Goal: Task Accomplishment & Management: Manage account settings

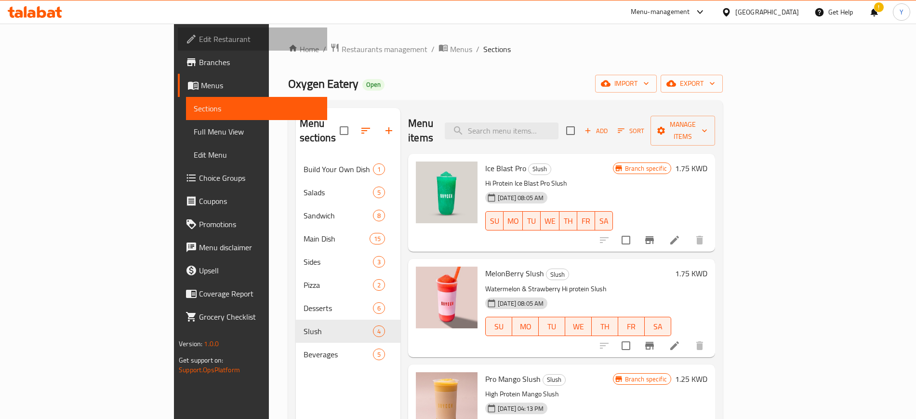
click at [199, 38] on span "Edit Restaurant" at bounding box center [259, 39] width 120 height 12
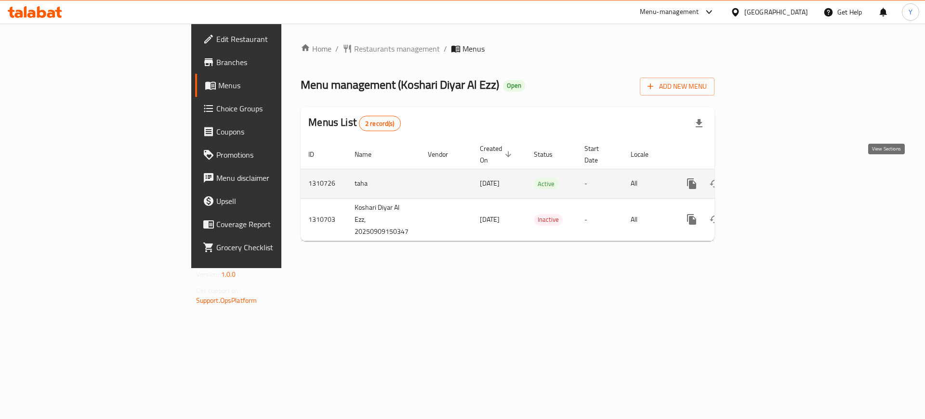
click at [767, 178] on icon "enhanced table" at bounding box center [761, 184] width 12 height 12
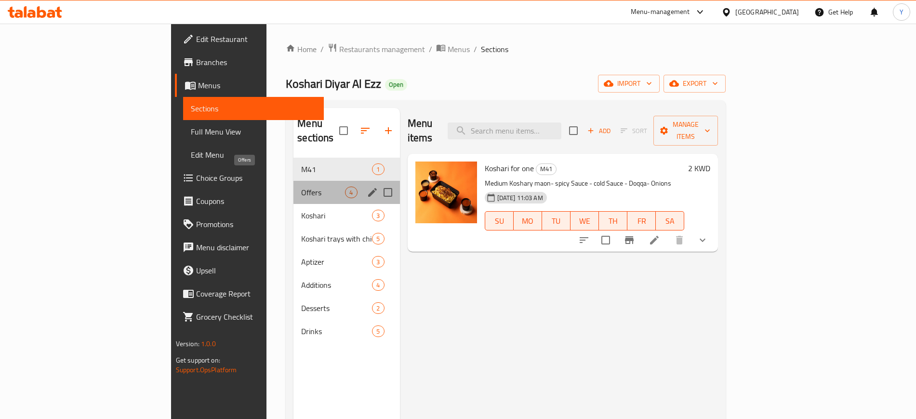
click at [301, 186] on span "Offers" at bounding box center [323, 192] width 44 height 12
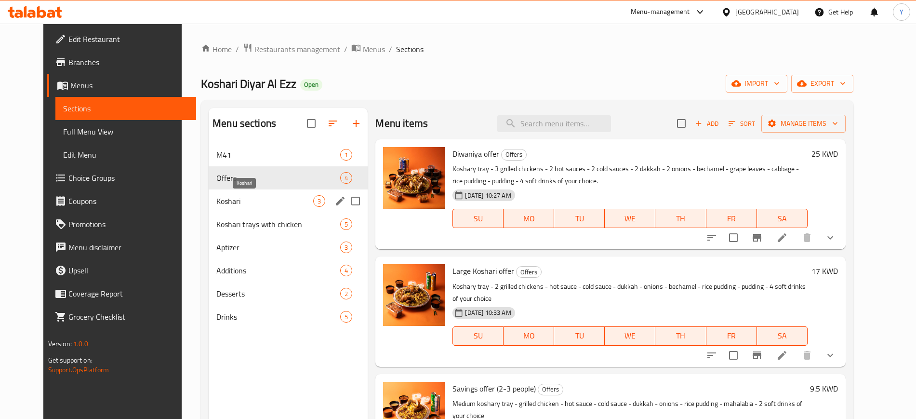
click at [268, 198] on span "Koshari" at bounding box center [264, 201] width 97 height 12
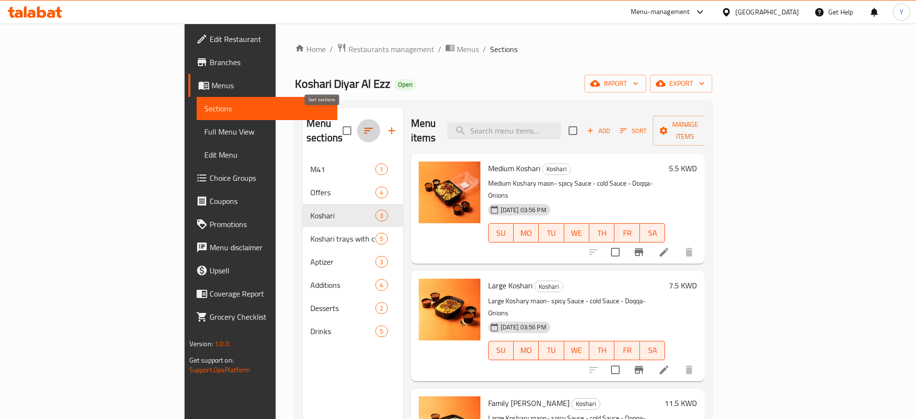
click at [363, 125] on icon "button" at bounding box center [369, 131] width 12 height 12
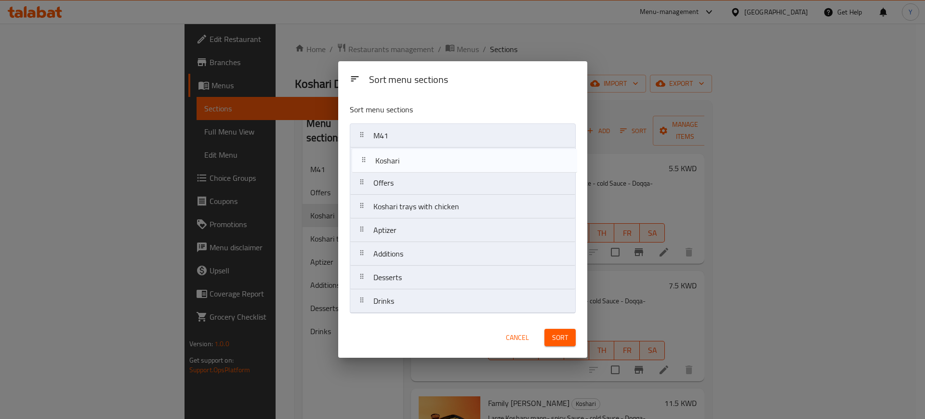
drag, startPoint x: 391, startPoint y: 182, endPoint x: 395, endPoint y: 156, distance: 26.2
click at [395, 156] on nav "M41 Offers Koshari Koshari trays with chicken Aptizer Additions Desserts Drinks" at bounding box center [463, 218] width 226 height 190
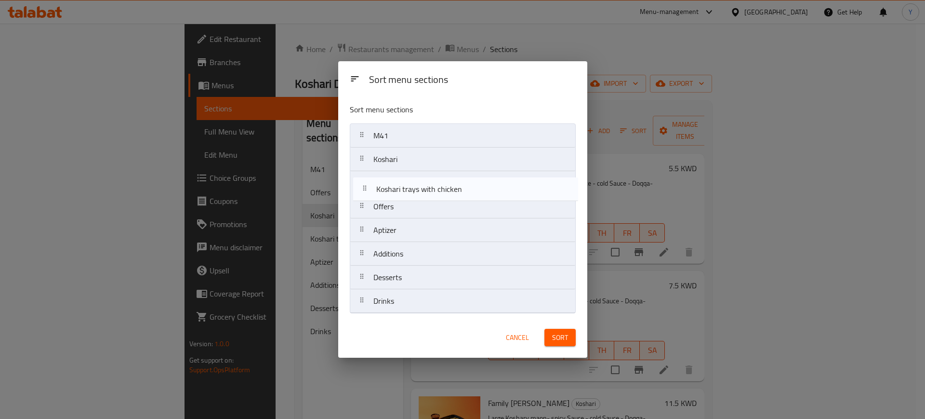
drag, startPoint x: 414, startPoint y: 206, endPoint x: 417, endPoint y: 183, distance: 22.8
click at [417, 183] on nav "M41 Koshari Offers Koshari trays with chicken Aptizer Additions Desserts Drinks" at bounding box center [463, 218] width 226 height 190
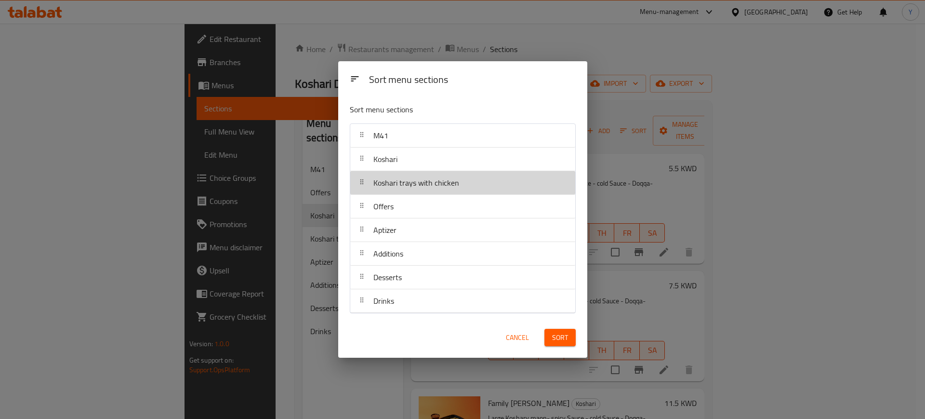
click at [425, 187] on span "Koshari trays with chicken" at bounding box center [416, 182] width 86 height 14
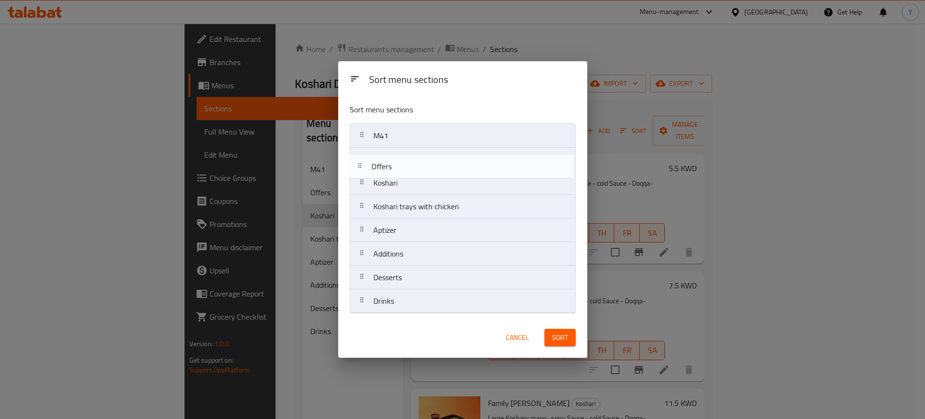
drag, startPoint x: 421, startPoint y: 206, endPoint x: 418, endPoint y: 154, distance: 52.1
click at [418, 154] on nav "M41 Koshari Koshari trays with chicken Offers Aptizer Additions Desserts Drinks" at bounding box center [463, 218] width 226 height 190
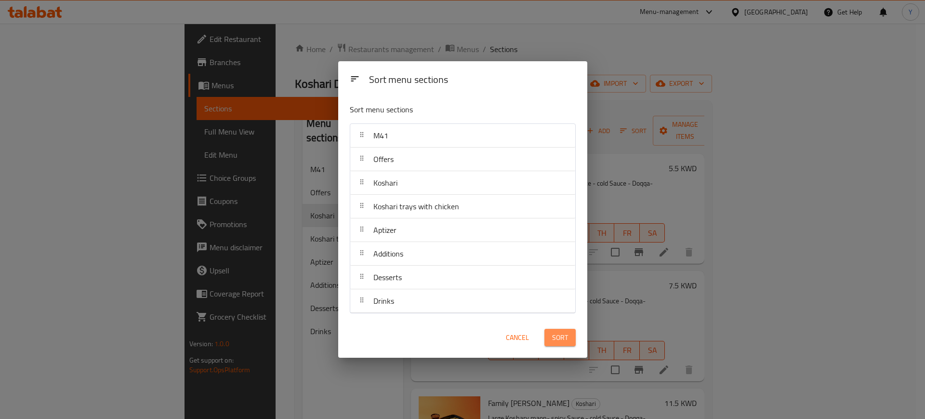
click at [552, 340] on span "Sort" at bounding box center [560, 337] width 16 height 12
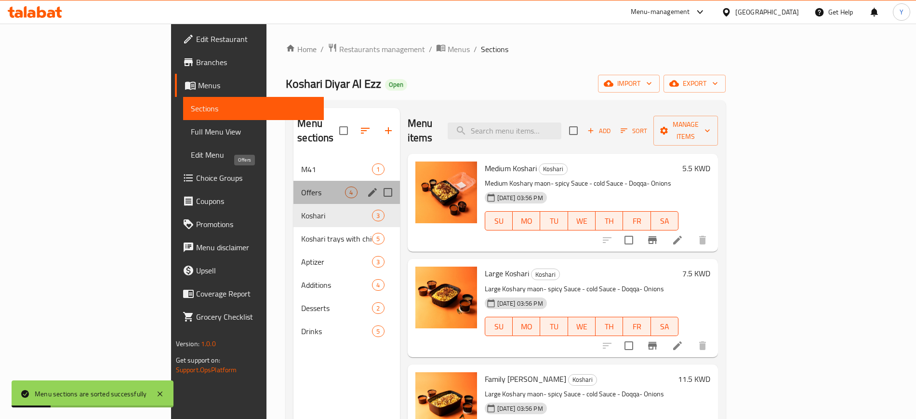
click at [301, 186] on span "Offers" at bounding box center [323, 192] width 44 height 12
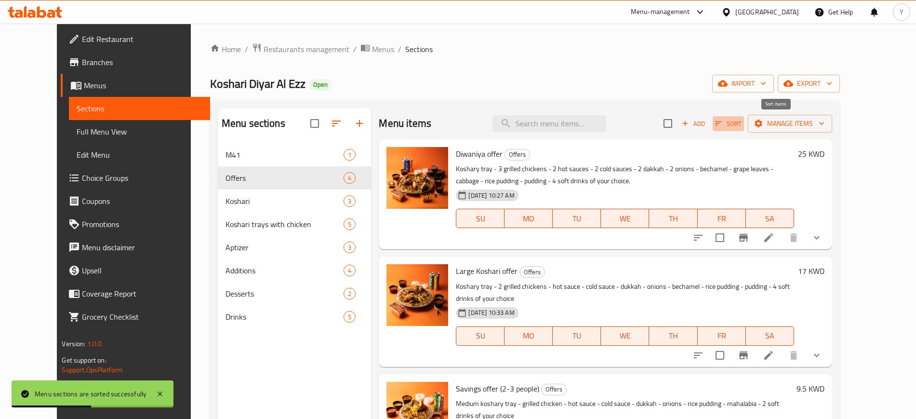
click at [741, 119] on span "Sort" at bounding box center [728, 123] width 26 height 11
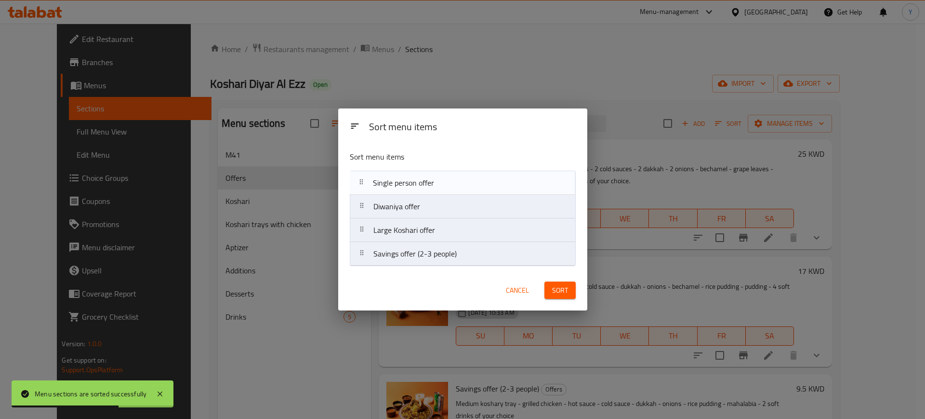
drag, startPoint x: 412, startPoint y: 258, endPoint x: 412, endPoint y: 180, distance: 77.6
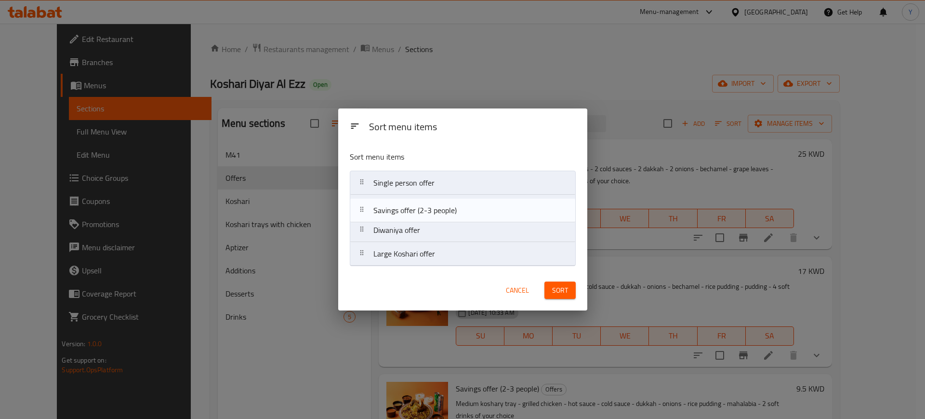
drag, startPoint x: 414, startPoint y: 258, endPoint x: 414, endPoint y: 208, distance: 50.6
click at [414, 208] on nav "Single person offer Diwaniya offer Large Koshari offer Savings offer (2-3 peopl…" at bounding box center [463, 218] width 226 height 95
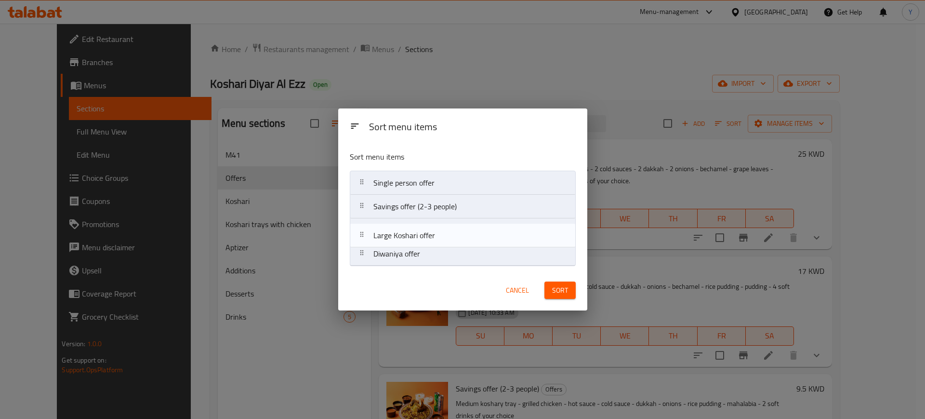
drag, startPoint x: 413, startPoint y: 262, endPoint x: 413, endPoint y: 240, distance: 21.7
click at [413, 240] on nav "Single person offer Savings offer (2-3 people) Diwaniya offer Large Koshari off…" at bounding box center [463, 218] width 226 height 95
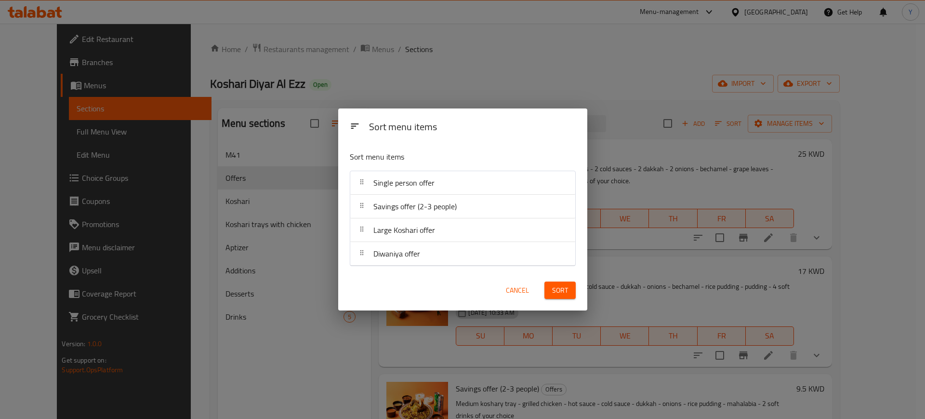
click at [552, 292] on span "Sort" at bounding box center [560, 290] width 16 height 12
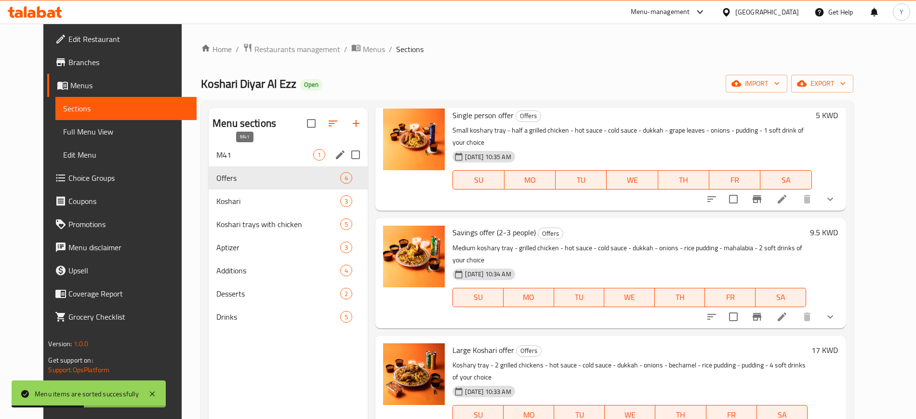
scroll to position [0, 0]
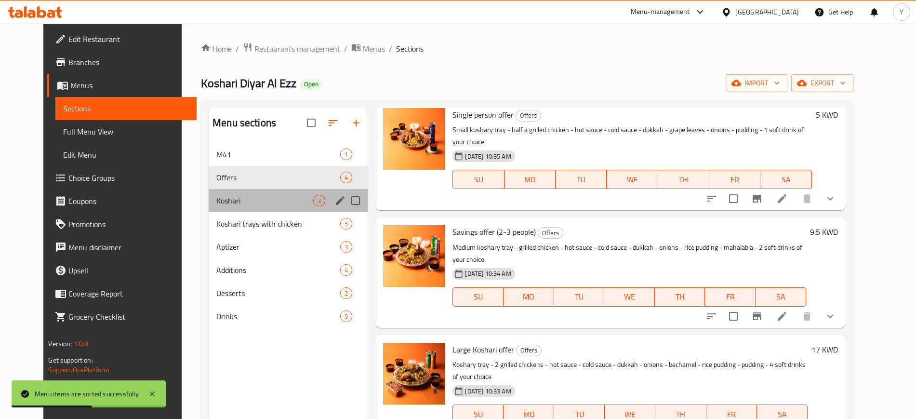
click at [244, 189] on div "Koshari 3" at bounding box center [288, 200] width 159 height 23
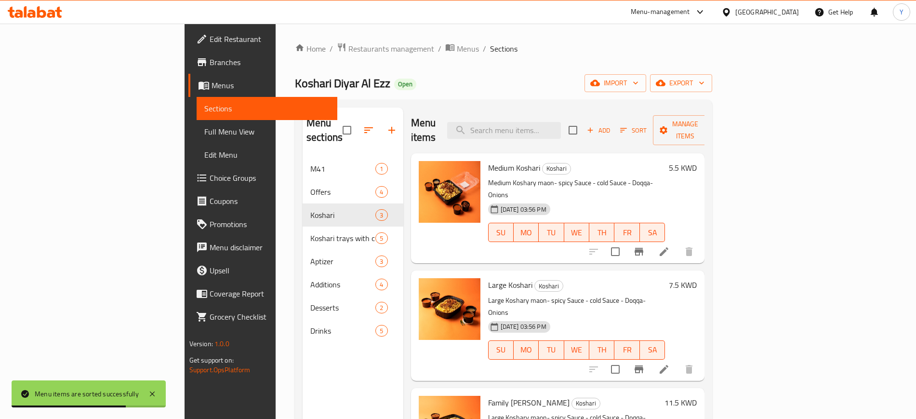
scroll to position [135, 0]
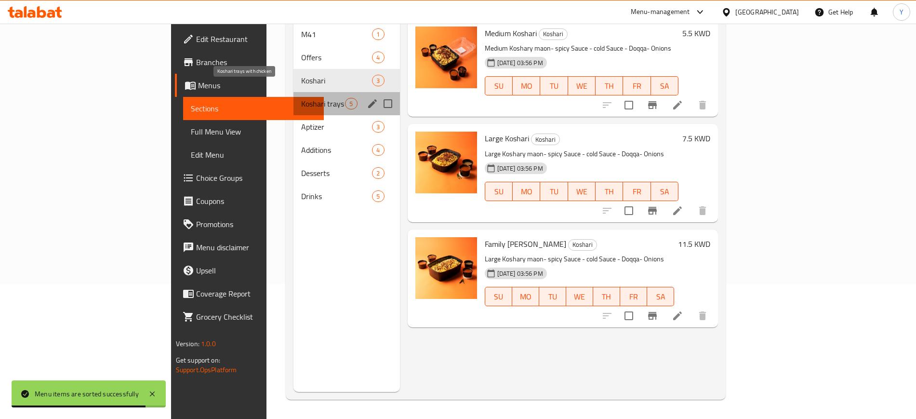
click at [301, 98] on span "Koshari trays with chicken" at bounding box center [323, 104] width 44 height 12
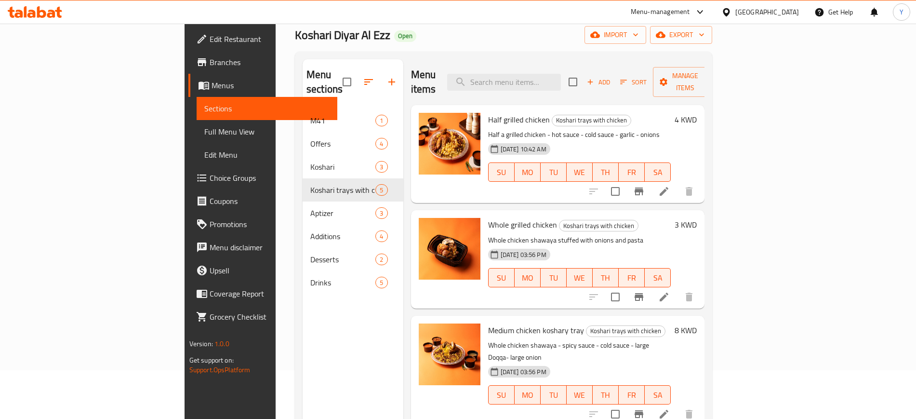
scroll to position [47, 0]
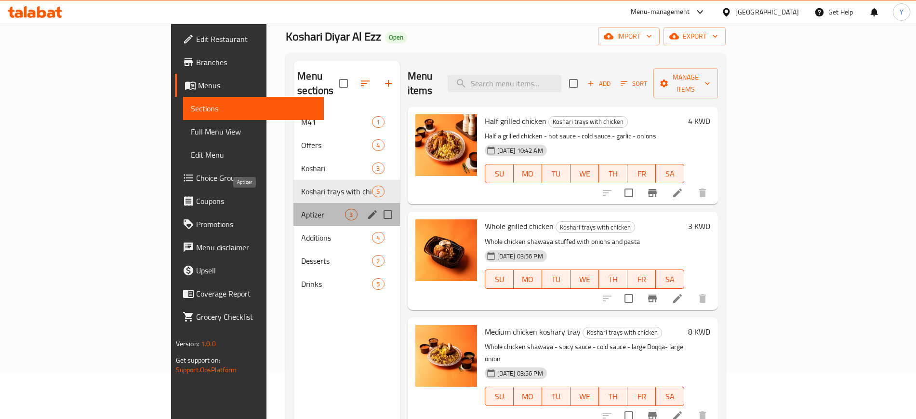
click at [301, 209] on span "Aptizer" at bounding box center [323, 215] width 44 height 12
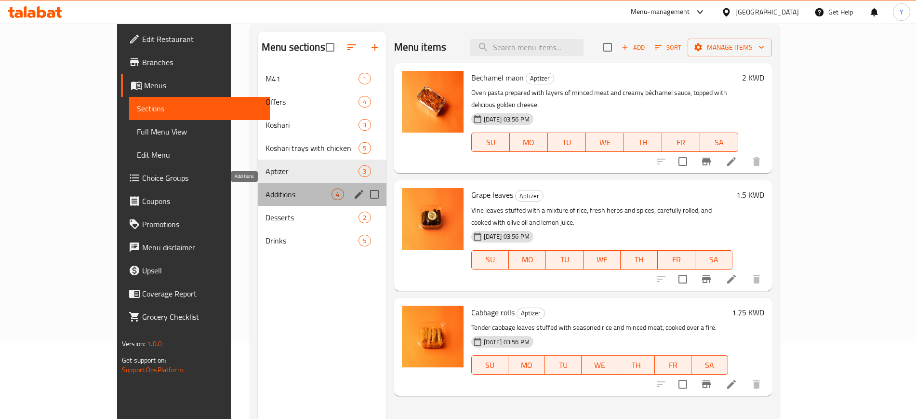
click at [265, 195] on span "Additions" at bounding box center [298, 194] width 66 height 12
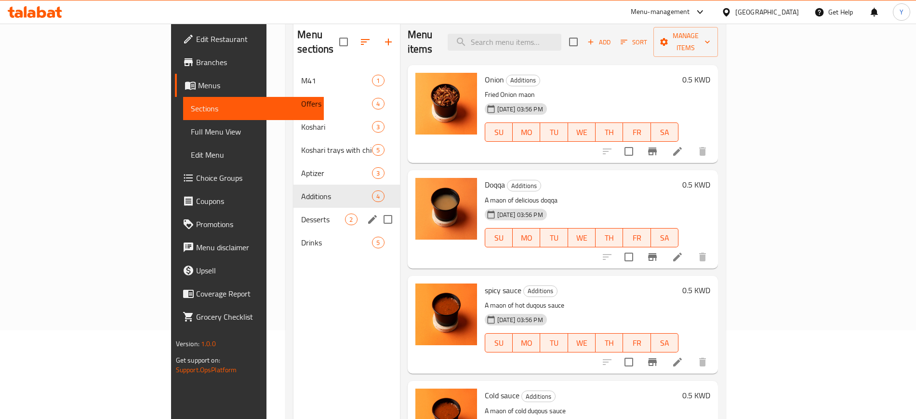
scroll to position [135, 0]
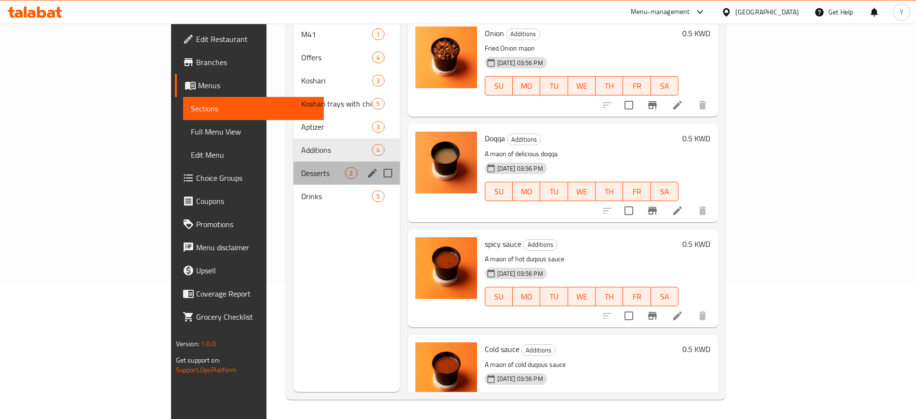
click at [293, 168] on div "Desserts 2" at bounding box center [346, 172] width 106 height 23
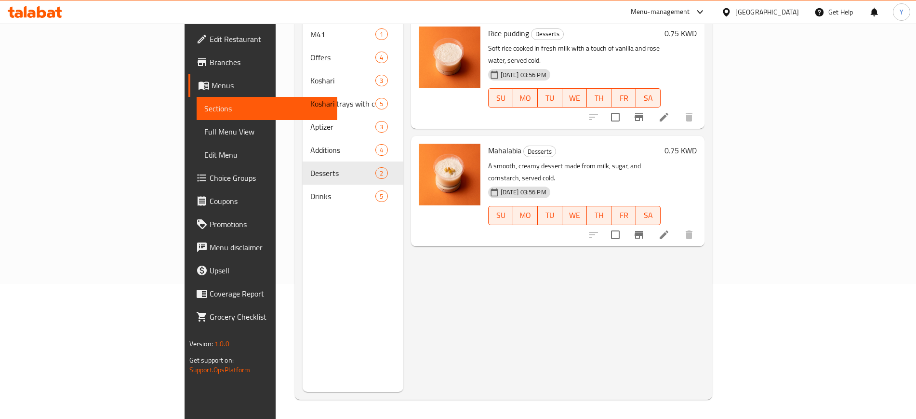
click at [303, 196] on nav "M41 1 Offers 4 Koshari 3 Koshari trays with chicken 5 Aptizer 3 Additions 4 Des…" at bounding box center [353, 115] width 101 height 193
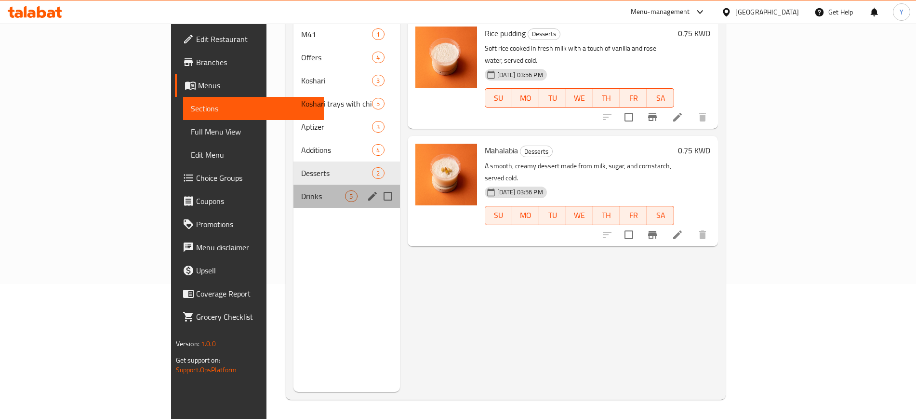
click at [293, 191] on div "Drinks 5" at bounding box center [346, 195] width 106 height 23
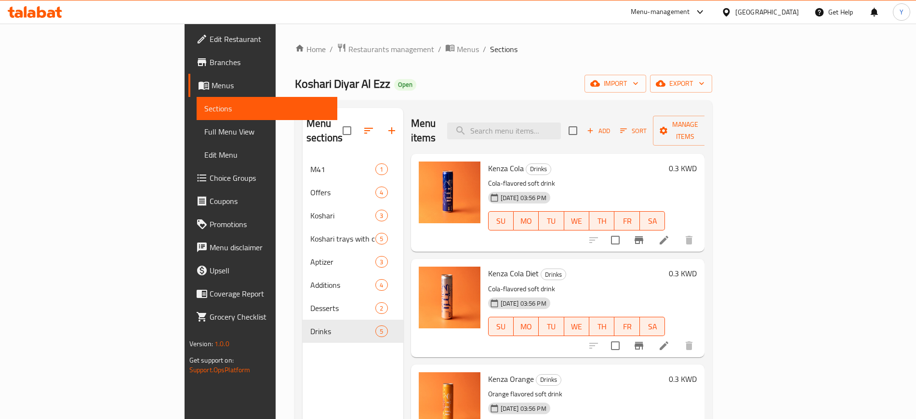
click at [479, 41] on div "Home / Restaurants management / Menus / Sections Koshari Diyar Al Ezz Open impo…" at bounding box center [504, 289] width 456 height 530
